Goal: Find specific page/section: Find specific page/section

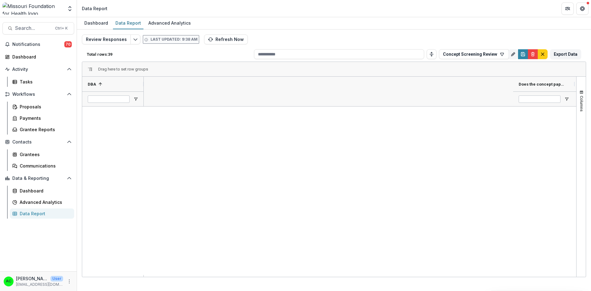
scroll to position [0, 431]
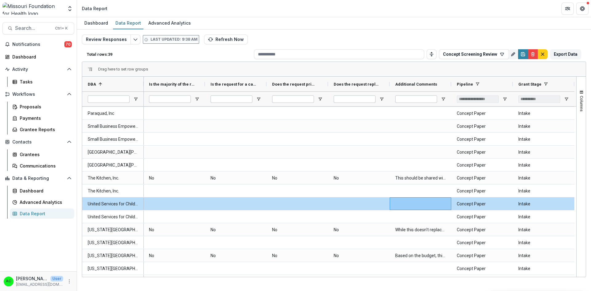
click at [215, 39] on button "Refresh Now" at bounding box center [226, 39] width 44 height 10
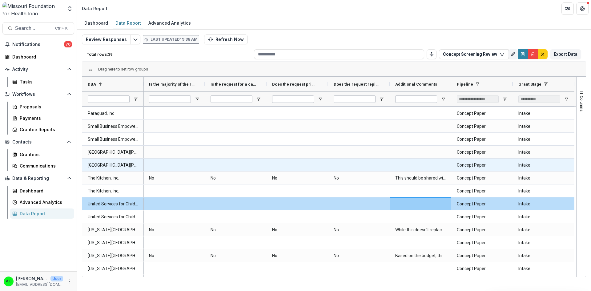
drag, startPoint x: 577, startPoint y: 231, endPoint x: 566, endPoint y: 164, distance: 68.0
click at [566, 164] on div "DBA 1 Does the concept paper have a focus on health equity? Yes" at bounding box center [334, 177] width 504 height 200
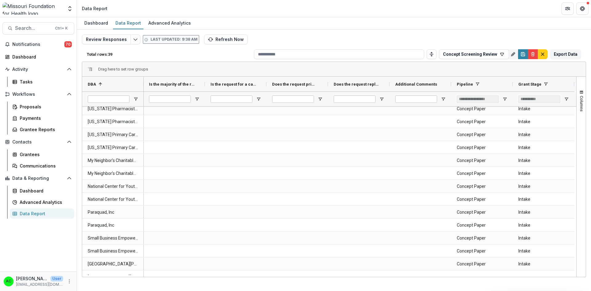
scroll to position [0, 0]
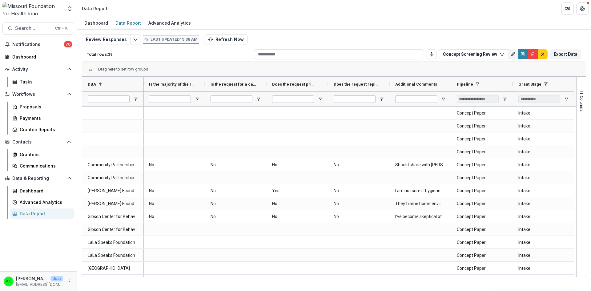
drag, startPoint x: 376, startPoint y: 277, endPoint x: 312, endPoint y: 284, distance: 64.4
click at [312, 284] on div "Dashboard Data Report Advanced Analytics Review Responses Last updated: 9:38 AM…" at bounding box center [334, 154] width 514 height 274
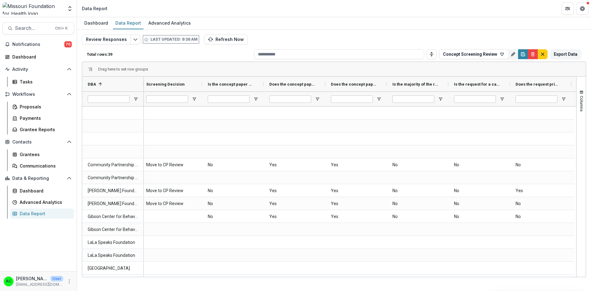
scroll to position [0, 76]
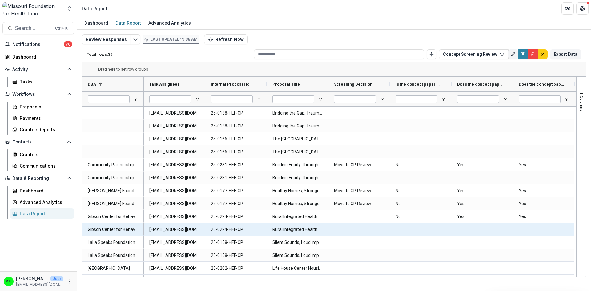
click at [133, 228] on DBA-2004 "Gibson Center for Behavioral Change" at bounding box center [113, 229] width 50 height 13
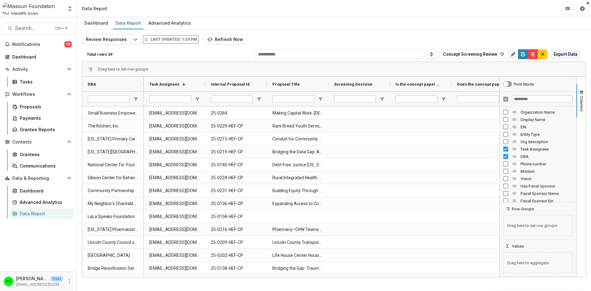
click at [203, 41] on button "Refresh Now" at bounding box center [225, 39] width 44 height 10
click at [216, 41] on button "Refresh Now" at bounding box center [225, 39] width 44 height 10
click at [582, 104] on span "Columns" at bounding box center [581, 104] width 5 height 16
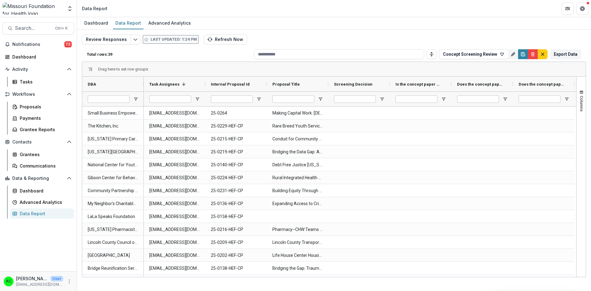
click at [114, 69] on span "Drag here to set row groups" at bounding box center [123, 69] width 50 height 5
click at [139, 84] on div "DBA" at bounding box center [113, 84] width 62 height 15
click at [136, 83] on span at bounding box center [135, 84] width 5 height 5
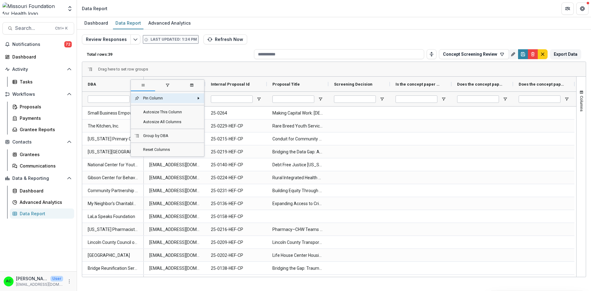
click at [136, 83] on span "general" at bounding box center [143, 85] width 24 height 11
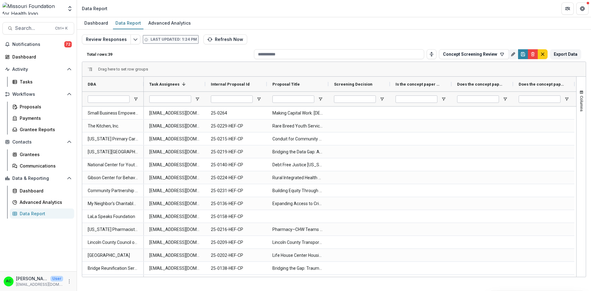
click at [220, 38] on button "Refresh Now" at bounding box center [225, 39] width 44 height 10
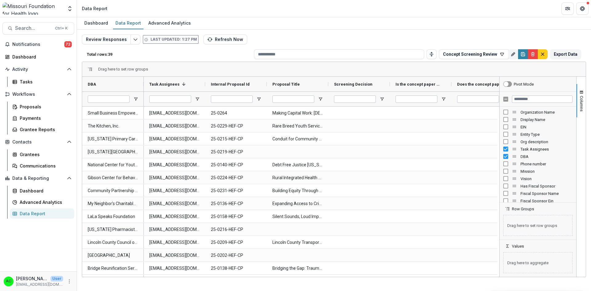
click at [580, 109] on span "Columns" at bounding box center [581, 104] width 5 height 16
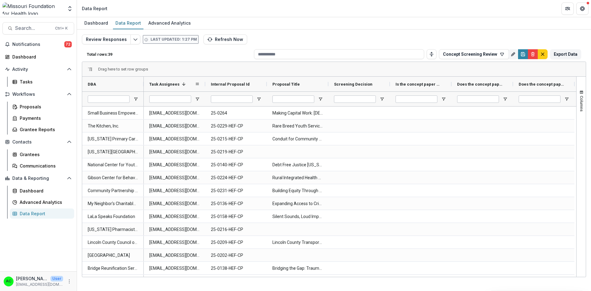
click at [179, 83] on span at bounding box center [182, 84] width 7 height 5
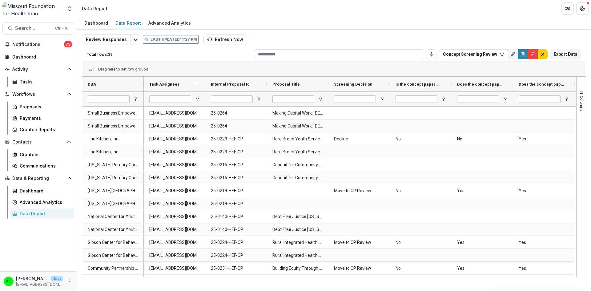
click at [196, 82] on span at bounding box center [197, 84] width 5 height 5
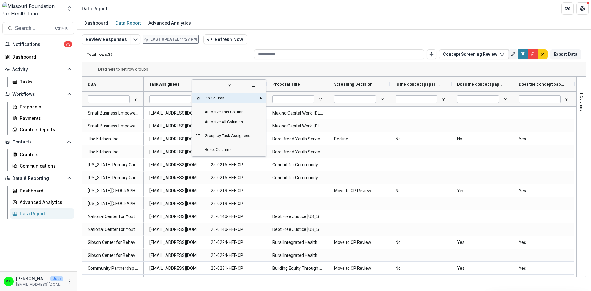
click at [196, 82] on span "general" at bounding box center [204, 85] width 24 height 11
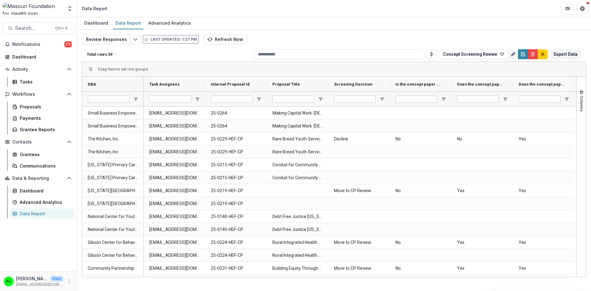
scroll to position [0, 75]
drag, startPoint x: 278, startPoint y: 277, endPoint x: 323, endPoint y: 286, distance: 46.2
click at [323, 286] on div "Dashboard Data Report Advanced Analytics Review Responses Last updated: 1:27 PM…" at bounding box center [334, 154] width 514 height 274
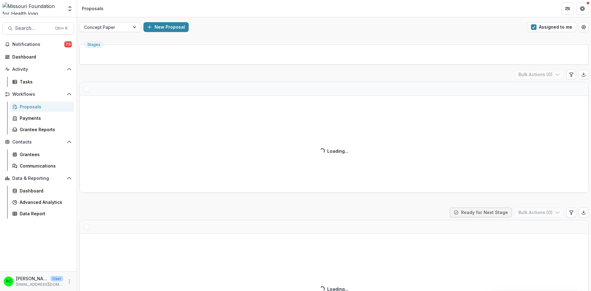
click at [538, 27] on button "Assigned to me" at bounding box center [551, 27] width 49 height 10
click at [408, 213] on div "Submitted ( ) Ready for Next Stage Bulk Actions ( 0 ) Loading... Loading..." at bounding box center [333, 268] width 509 height 123
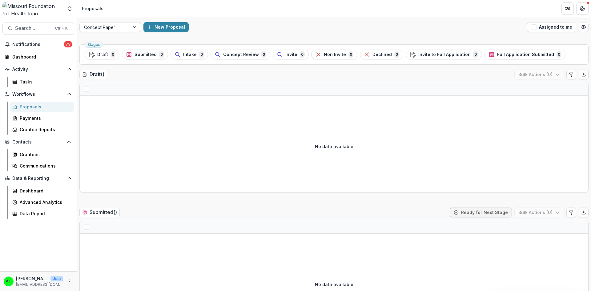
click at [533, 27] on span "button" at bounding box center [534, 27] width 6 height 6
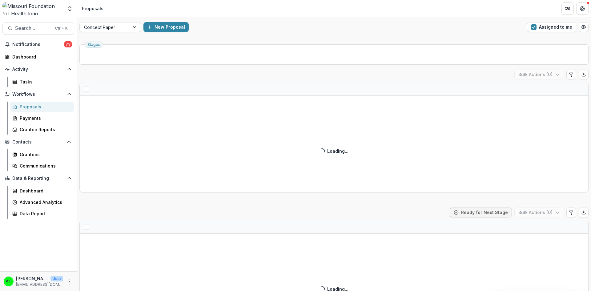
click at [533, 27] on span "button" at bounding box center [534, 27] width 6 height 6
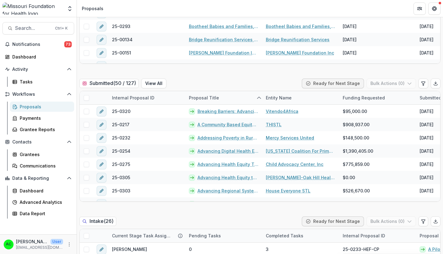
scroll to position [141, 0]
